Goal: Information Seeking & Learning: Learn about a topic

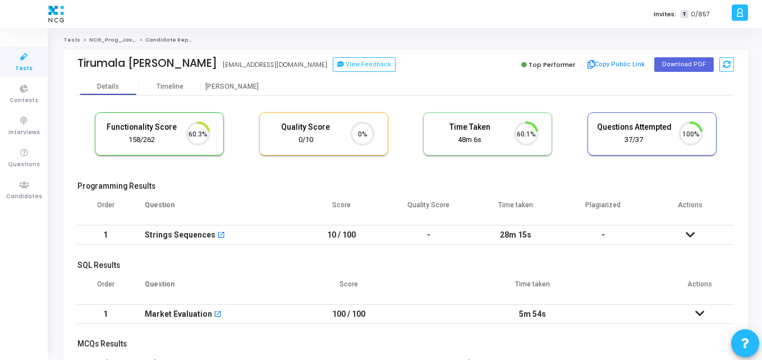
scroll to position [5, 5]
click at [224, 177] on cj-candidate-results "Functionality Score 158/262 60.3% Quality Score 0/10 0% Time Taken calculated o…" at bounding box center [405, 317] width 657 height 420
click at [671, 59] on button "Download PDF" at bounding box center [683, 64] width 59 height 15
click at [283, 206] on th "Question" at bounding box center [216, 209] width 164 height 31
click at [234, 91] on div "Proctor" at bounding box center [232, 86] width 62 height 17
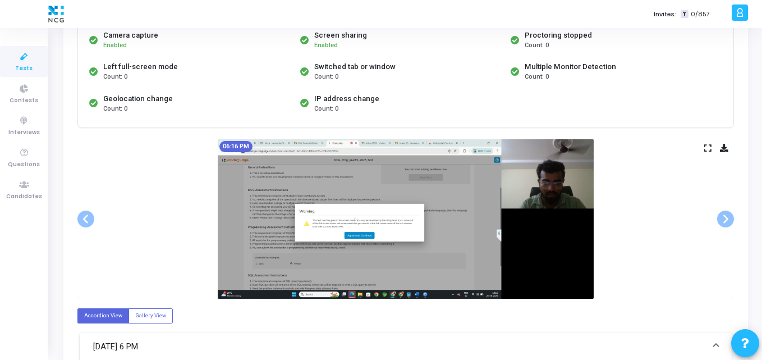
scroll to position [116, 0]
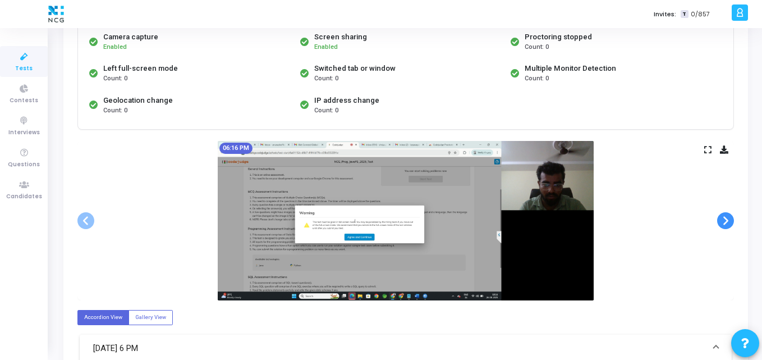
click at [721, 215] on span at bounding box center [725, 220] width 17 height 17
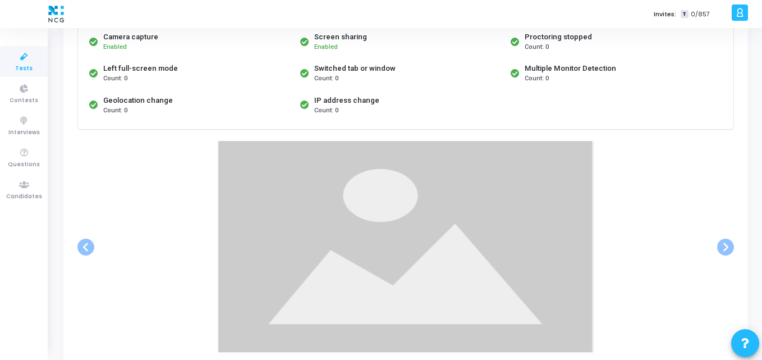
click at [731, 256] on div at bounding box center [405, 247] width 657 height 212
click at [720, 243] on span at bounding box center [725, 246] width 17 height 17
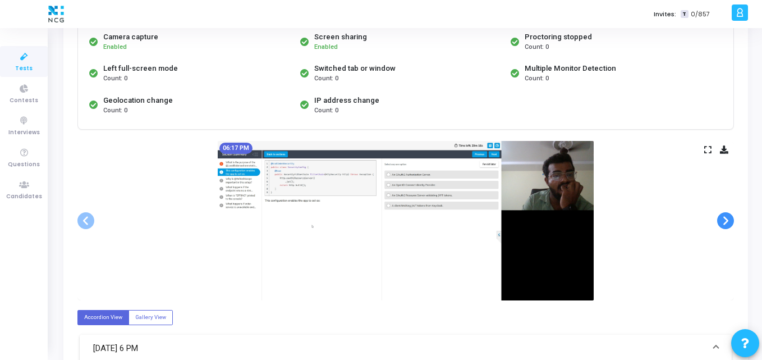
click at [723, 226] on span at bounding box center [725, 220] width 17 height 17
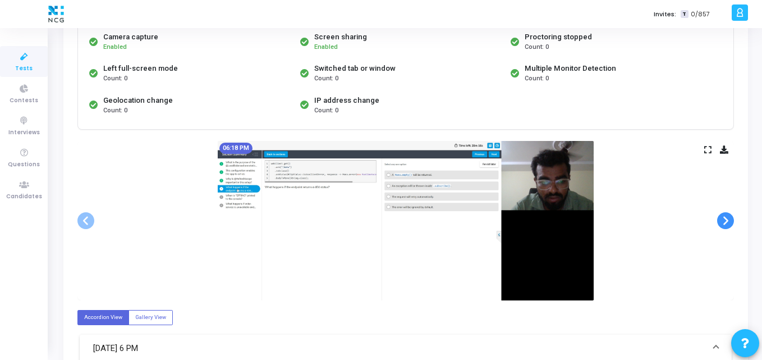
click at [723, 226] on span at bounding box center [725, 220] width 17 height 17
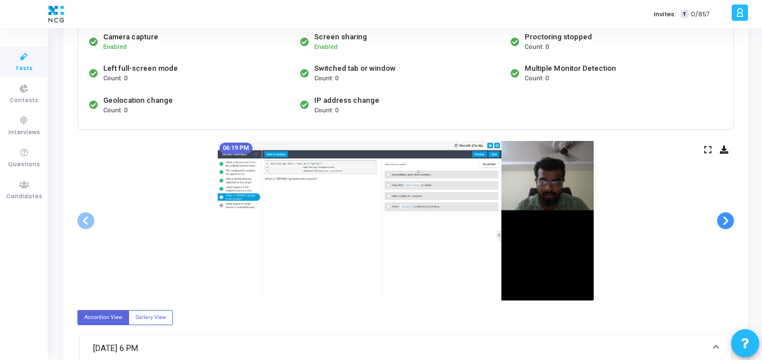
click at [723, 226] on span at bounding box center [725, 220] width 17 height 17
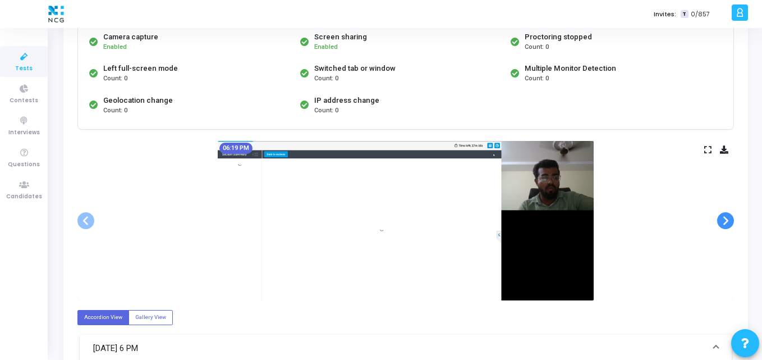
click at [723, 226] on span at bounding box center [725, 220] width 17 height 17
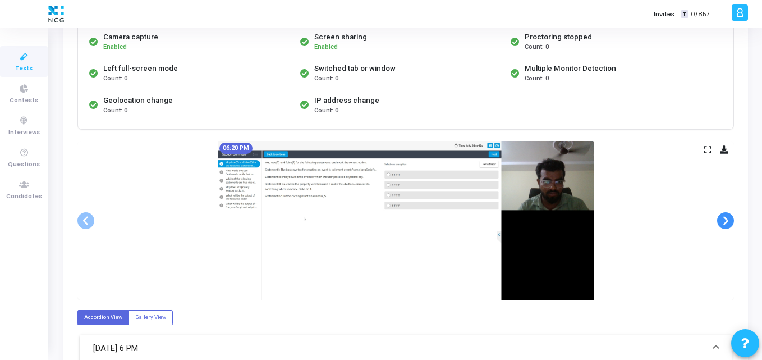
click at [723, 226] on span at bounding box center [725, 220] width 17 height 17
click at [726, 215] on span at bounding box center [725, 220] width 17 height 17
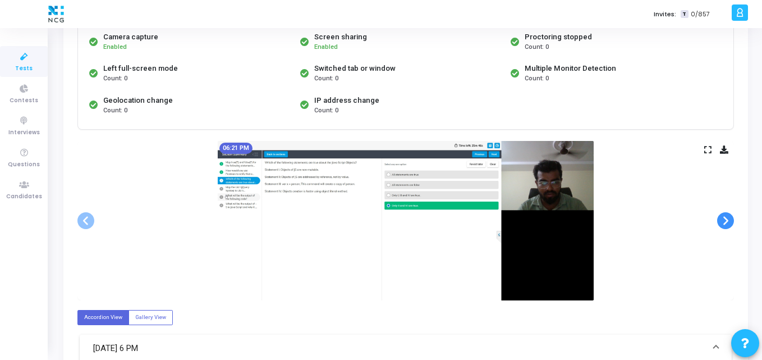
click at [726, 215] on span at bounding box center [725, 220] width 17 height 17
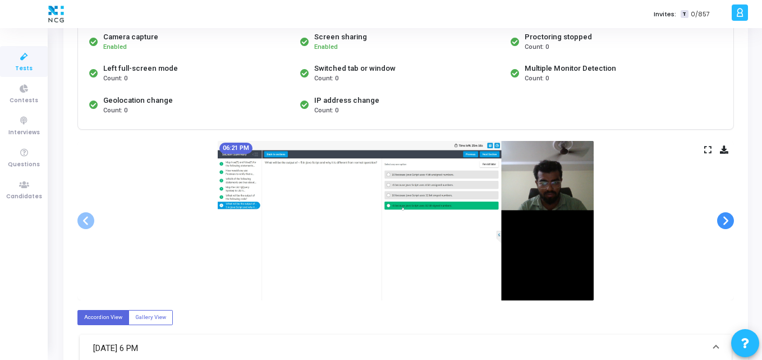
click at [726, 215] on span at bounding box center [725, 220] width 17 height 17
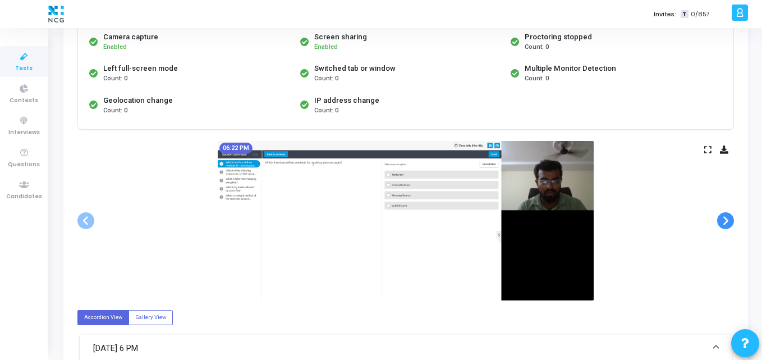
click at [726, 215] on span at bounding box center [725, 220] width 17 height 17
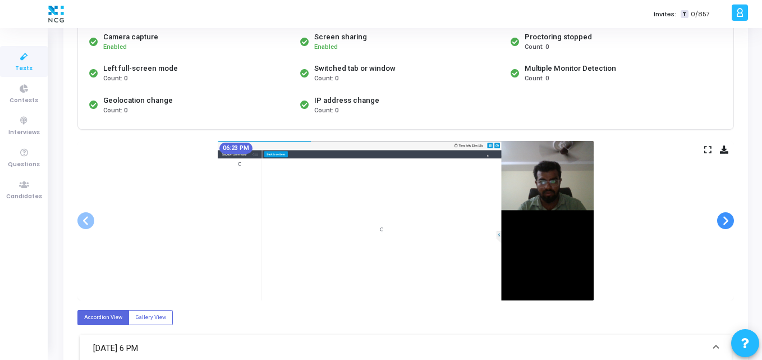
click at [726, 215] on span at bounding box center [725, 220] width 17 height 17
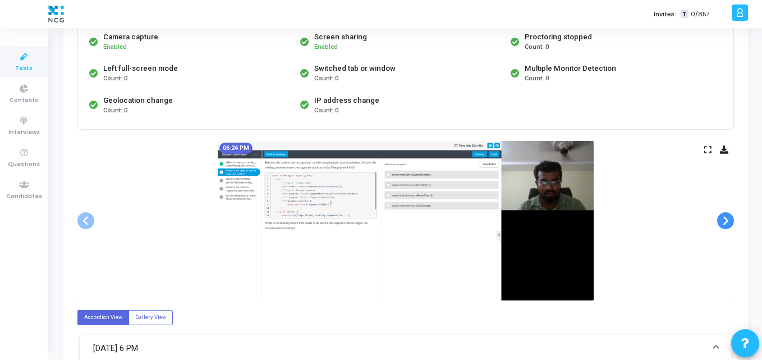
click at [726, 215] on span at bounding box center [725, 220] width 17 height 17
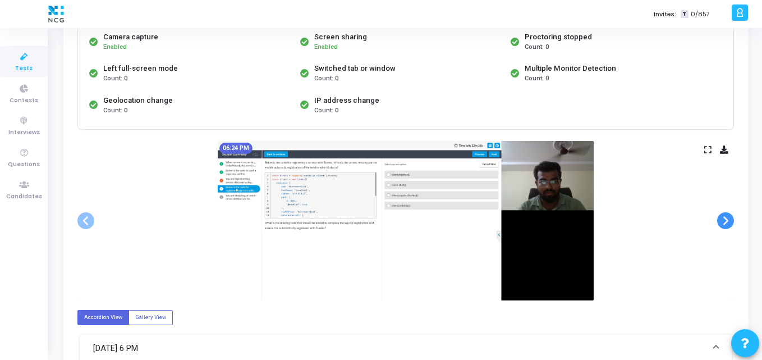
click at [726, 215] on span at bounding box center [725, 220] width 17 height 17
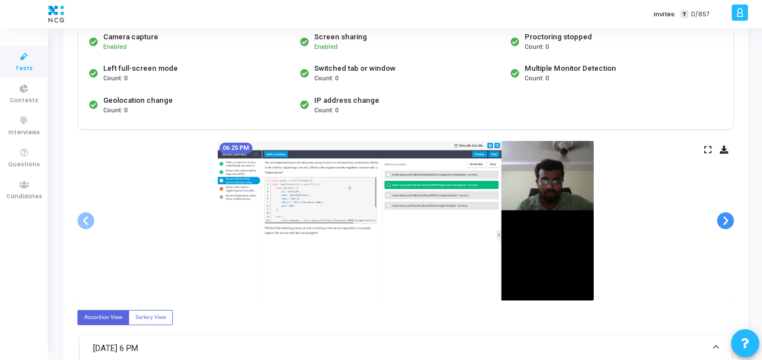
click at [726, 215] on span at bounding box center [725, 220] width 17 height 17
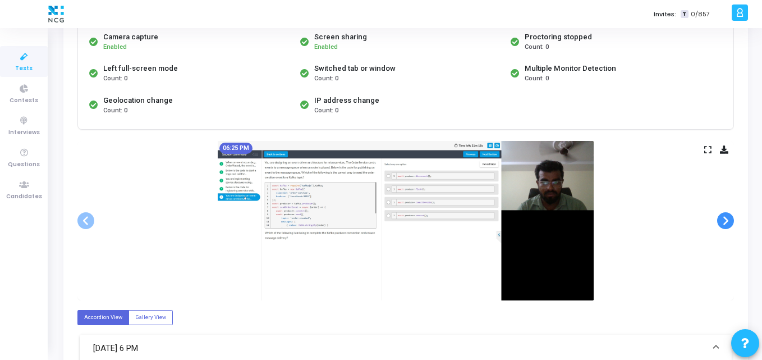
click at [726, 215] on span at bounding box center [725, 220] width 17 height 17
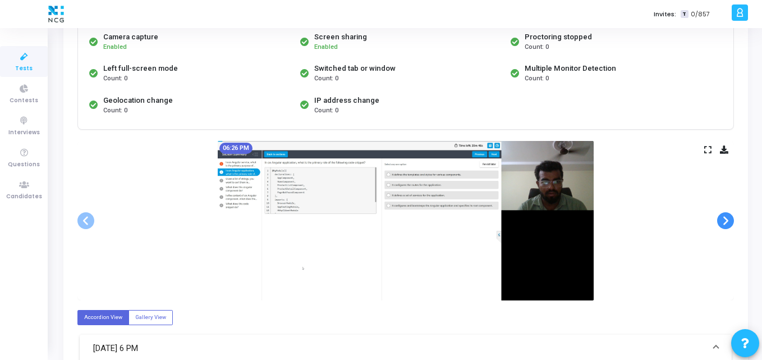
click at [726, 215] on span at bounding box center [725, 220] width 17 height 17
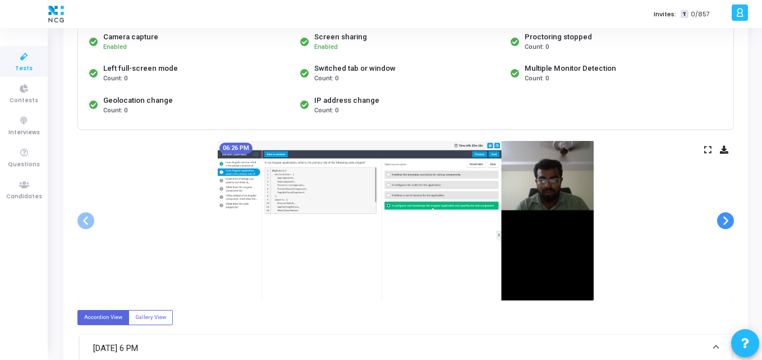
click at [726, 215] on span at bounding box center [725, 220] width 17 height 17
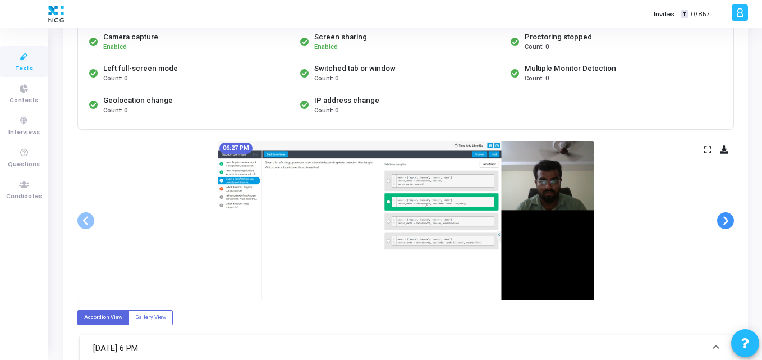
click at [726, 215] on span at bounding box center [725, 220] width 17 height 17
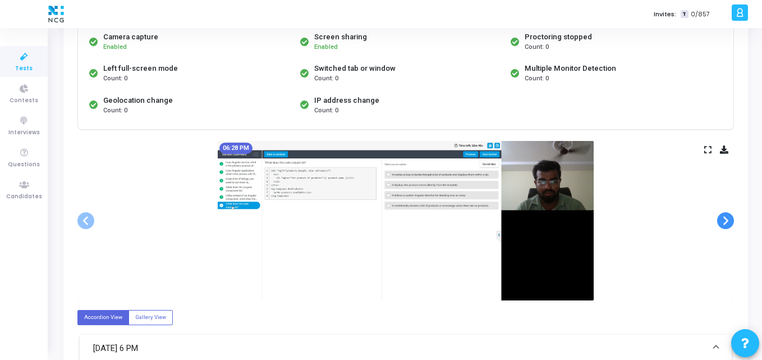
click at [726, 215] on span at bounding box center [725, 220] width 17 height 17
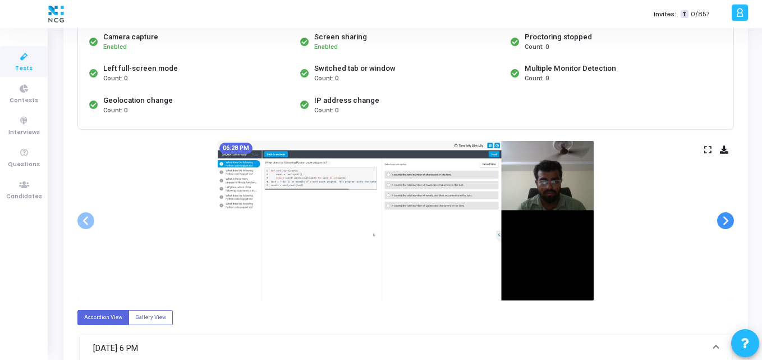
click at [726, 215] on span at bounding box center [725, 220] width 17 height 17
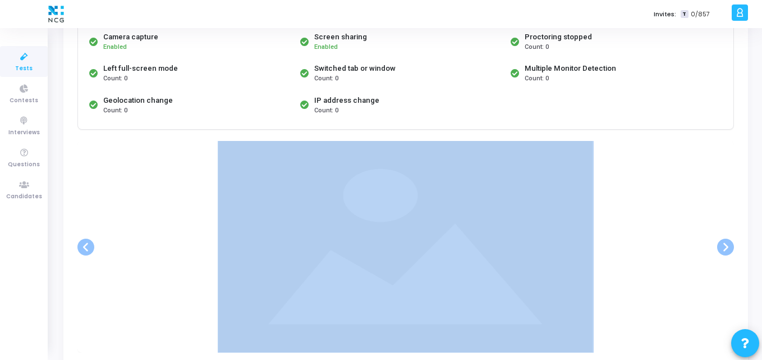
click at [726, 215] on div at bounding box center [405, 247] width 657 height 212
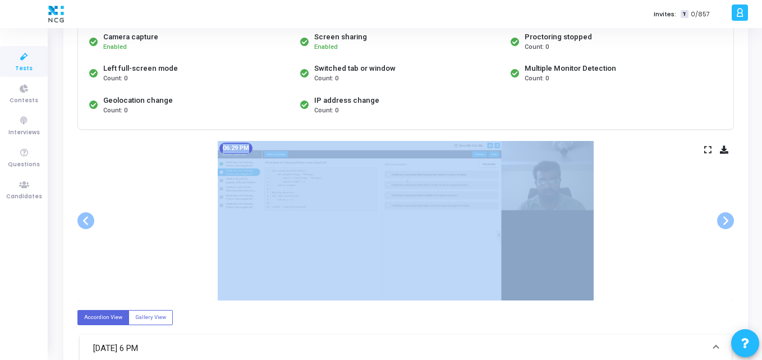
click at [701, 211] on div "06:29 PM" at bounding box center [405, 220] width 657 height 159
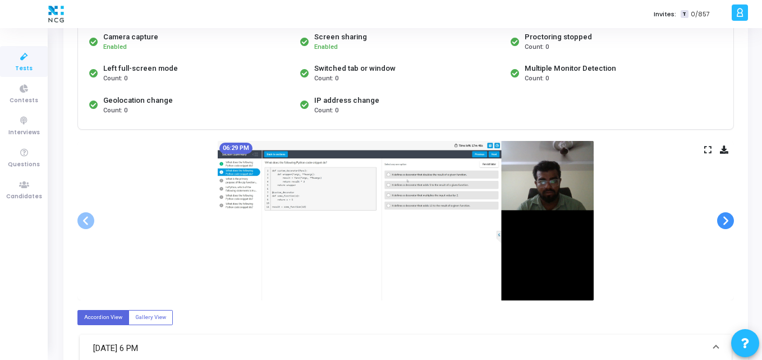
click at [732, 222] on span at bounding box center [725, 220] width 17 height 17
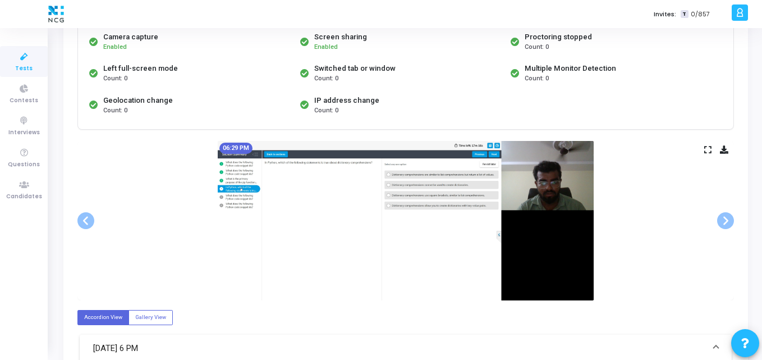
click at [727, 151] on icon at bounding box center [724, 149] width 8 height 6
click at [171, 160] on div "06:29 PM" at bounding box center [405, 220] width 657 height 159
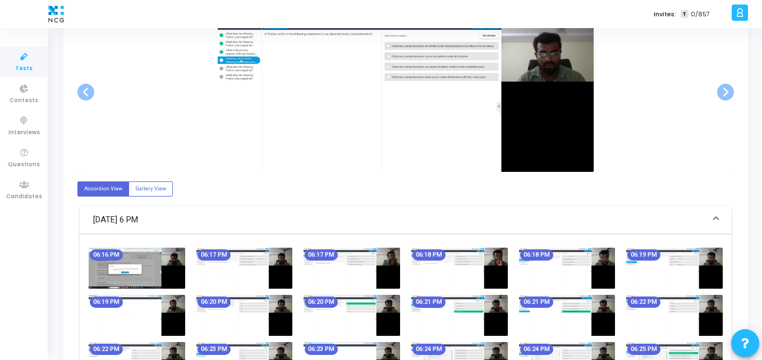
scroll to position [0, 0]
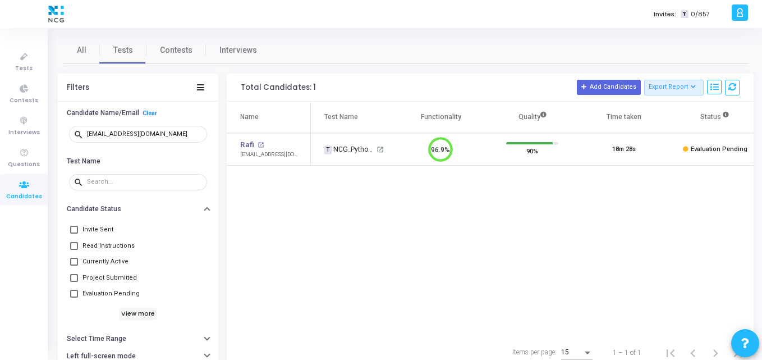
scroll to position [24, 29]
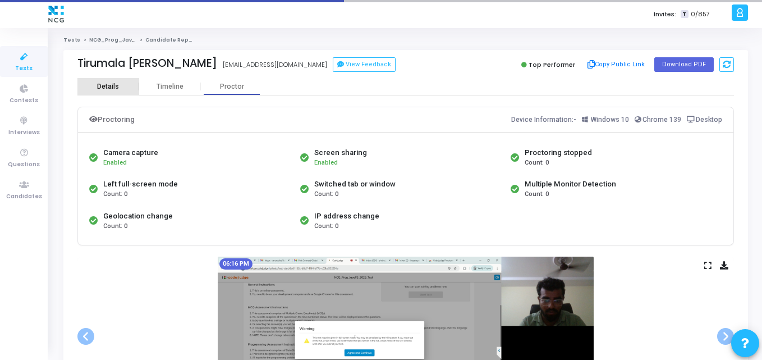
click at [120, 84] on div "Details" at bounding box center [108, 86] width 62 height 8
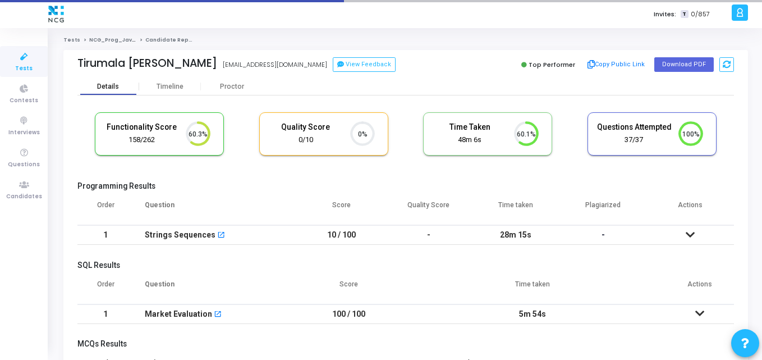
scroll to position [37, 123]
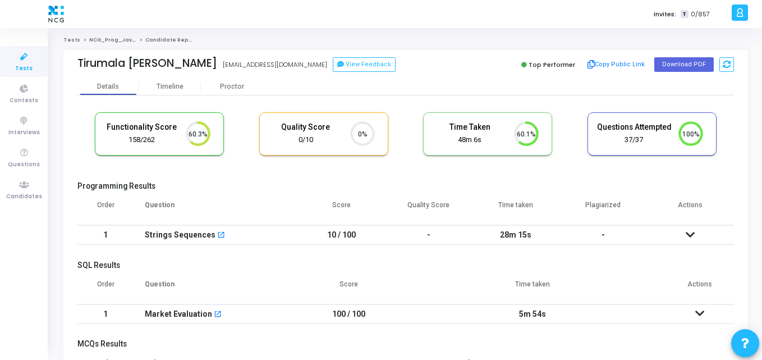
click at [267, 185] on h5 "Programming Results" at bounding box center [405, 186] width 657 height 10
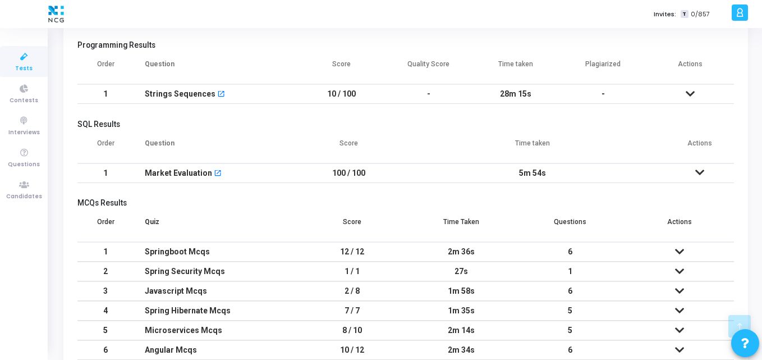
scroll to position [221, 0]
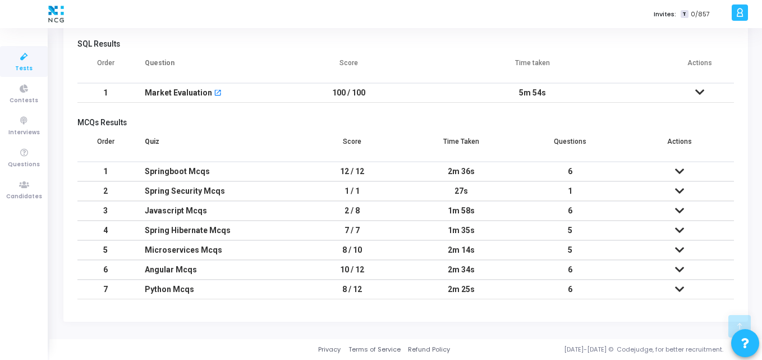
click at [699, 89] on icon at bounding box center [699, 92] width 9 height 8
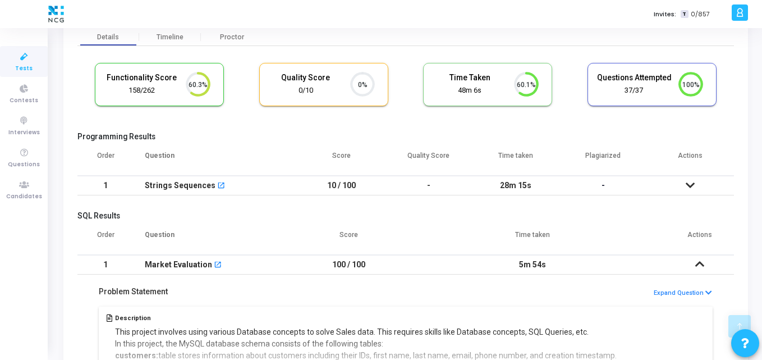
scroll to position [0, 0]
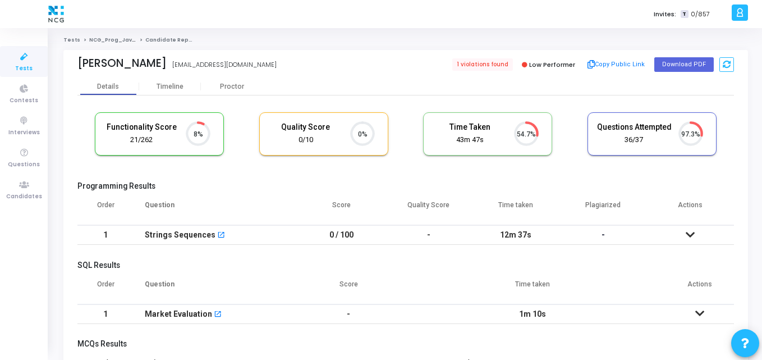
scroll to position [5, 5]
click at [253, 178] on cj-candidate-results "Functionality Score 21/262 8% Quality Score 0/10 0% Time Taken calculated once …" at bounding box center [405, 317] width 657 height 420
drag, startPoint x: 68, startPoint y: 65, endPoint x: 134, endPoint y: 68, distance: 65.7
click at [134, 68] on div "[PERSON_NAME] [PERSON_NAME] [EMAIL_ADDRESS][DOMAIN_NAME] 1 violations found Low…" at bounding box center [405, 64] width 685 height 28
copy div "[PERSON_NAME]"
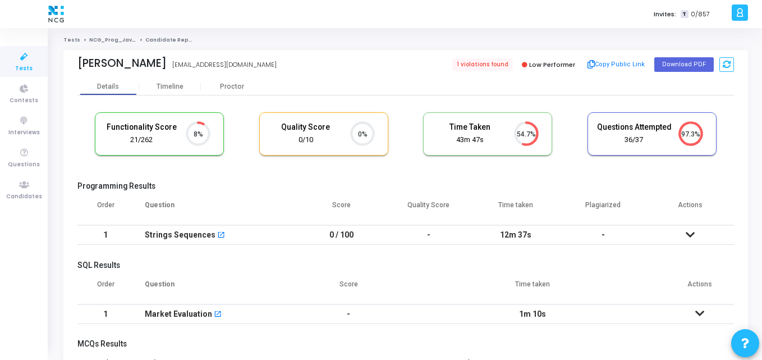
click at [283, 80] on div "Details Timeline [PERSON_NAME]" at bounding box center [405, 86] width 657 height 17
